Goal: Task Accomplishment & Management: Complete application form

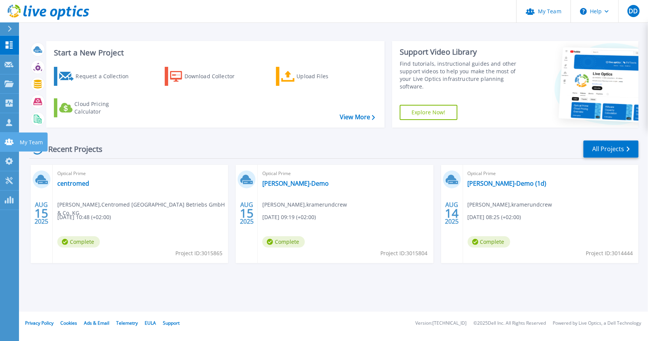
click at [10, 139] on icon at bounding box center [9, 142] width 9 height 6
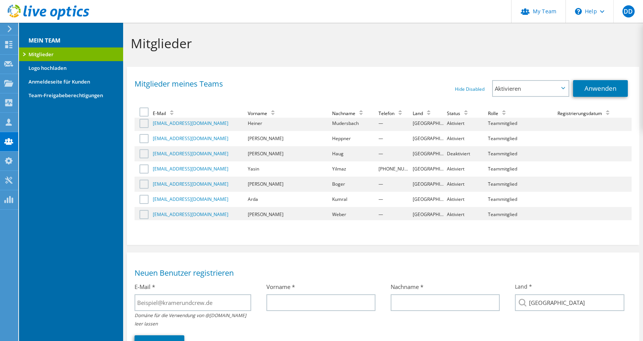
scroll to position [72, 0]
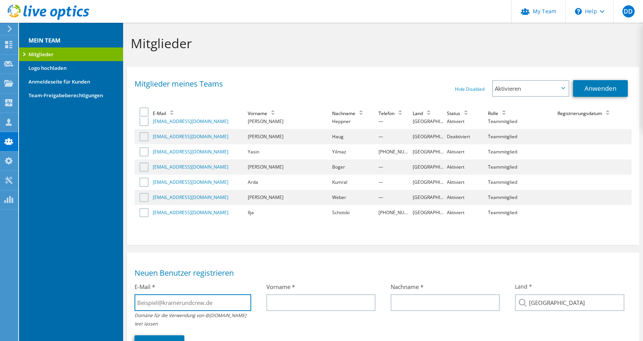
click at [185, 302] on input "text" at bounding box center [192, 302] width 117 height 17
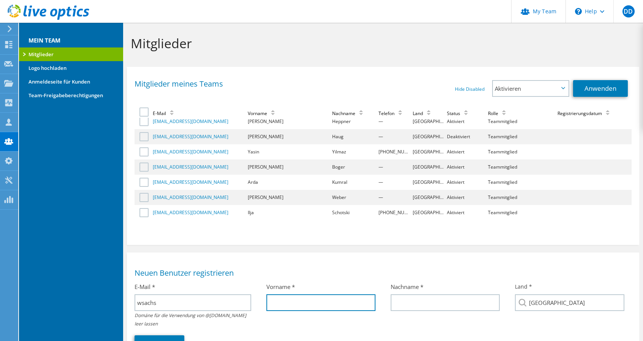
type input "[EMAIL_ADDRESS][DOMAIN_NAME]"
click at [278, 308] on input "text" at bounding box center [320, 302] width 109 height 17
type input "[PERSON_NAME]"
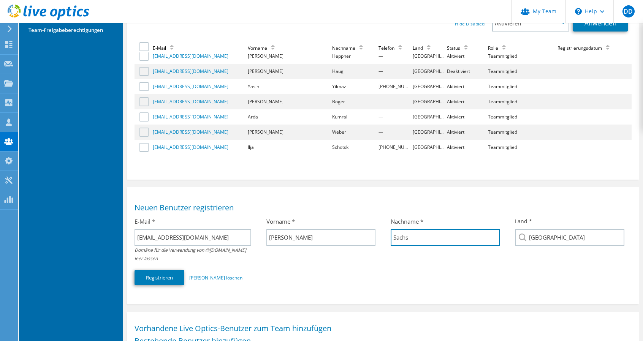
scroll to position [76, 0]
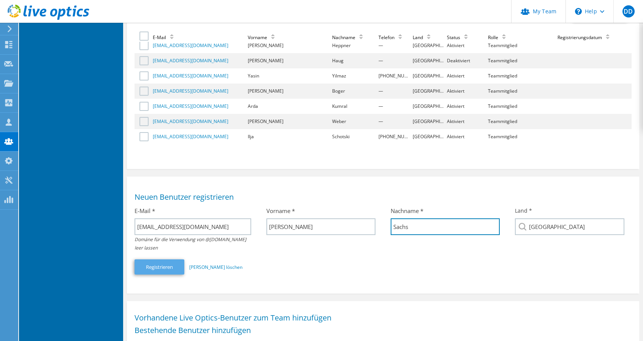
type input "Sachs"
click at [168, 266] on button "Registrieren" at bounding box center [159, 266] width 50 height 15
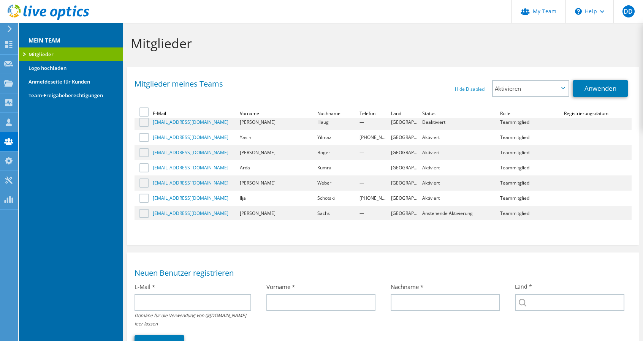
scroll to position [87, 0]
